Goal: Find specific page/section: Locate a particular part of the current website

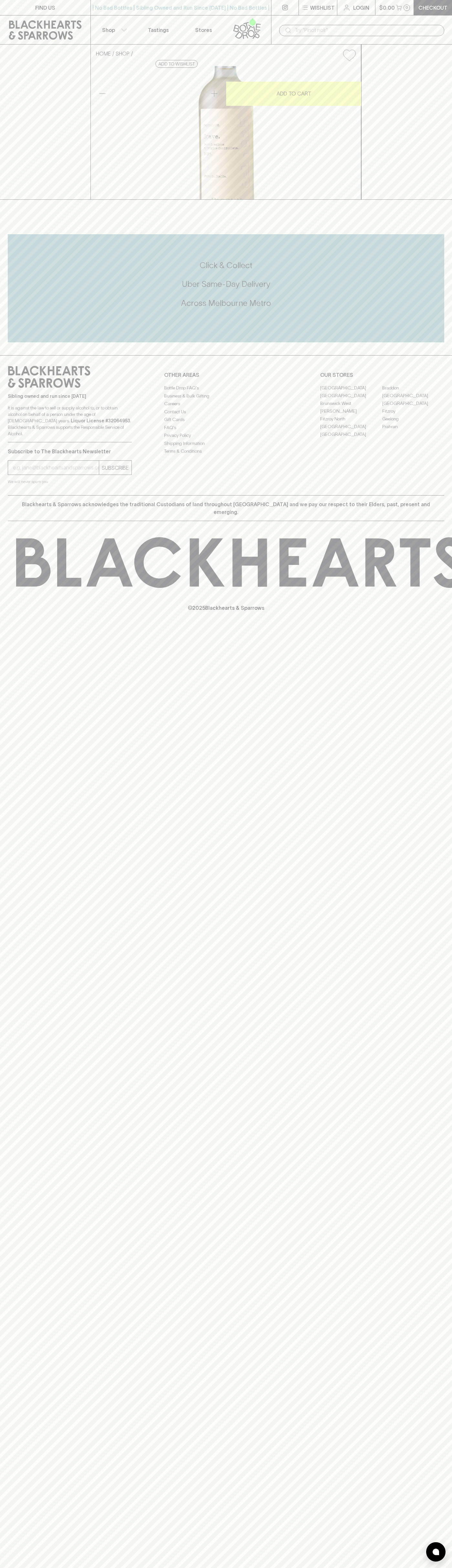
click at [283, 10] on link at bounding box center [284, 7] width 27 height 15
click at [426, 1200] on div "FIND US | No Bad Bottles | Sibling Owned and Run Since 2006 | No Bad Bottles | …" at bounding box center [226, 784] width 452 height 1568
click at [403, 1567] on html "FIND US | No Bad Bottles | Sibling Owned and Run Since 2006 | No Bad Bottles | …" at bounding box center [226, 784] width 452 height 1568
click at [5, 495] on div "Sibling owned and run since 2006 It is against the law to sell or supply alcoho…" at bounding box center [226, 425] width 452 height 140
click at [351, 430] on link "[GEOGRAPHIC_DATA]" at bounding box center [351, 426] width 62 height 8
